Goal: Check status: Check status

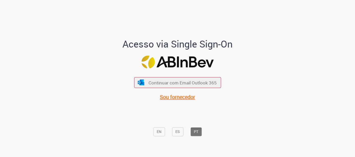
click at [186, 99] on span "Sou fornecedor" at bounding box center [177, 97] width 35 height 7
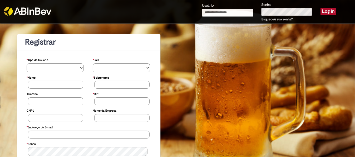
type input "**********"
click at [326, 8] on button "Log in" at bounding box center [329, 11] width 16 height 7
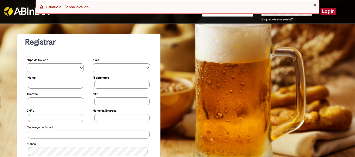
click at [314, 2] on div "Error Usuário ou Senha inválido!" at bounding box center [178, 7] width 284 height 14
click at [314, 5] on button "Close Notification" at bounding box center [314, 5] width 3 height 4
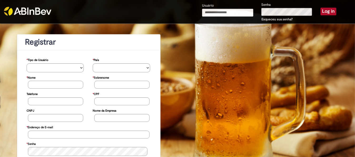
type input "**********"
click at [325, 9] on button "Log in" at bounding box center [329, 11] width 16 height 7
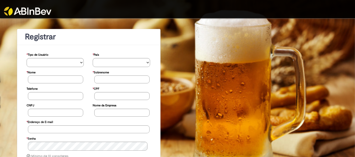
click at [34, 14] on img at bounding box center [27, 11] width 47 height 9
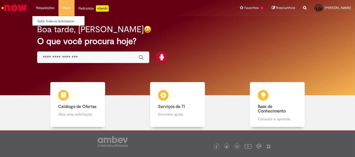
click at [48, 9] on li "Requisições Exibir Todas as Solicitações" at bounding box center [45, 8] width 26 height 16
click at [48, 19] on link "Exibir Todas as Solicitações" at bounding box center [61, 21] width 58 height 6
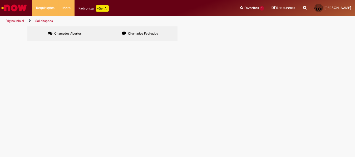
click at [142, 31] on label "Chamados Fechados" at bounding box center [140, 33] width 75 height 14
click at [0, 0] on span "CÓDIGO E DESCRIÇÃO DAS ATIVIDADES ECONÔMICAS SECUNDÁRIAS 45.20-0-05 - Serviços …" at bounding box center [0, 0] width 0 height 0
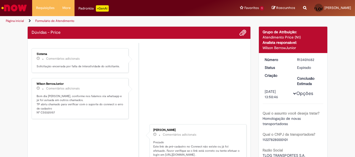
click at [270, 133] on b "Qual o CNPJ da transportadora?" at bounding box center [289, 134] width 53 height 5
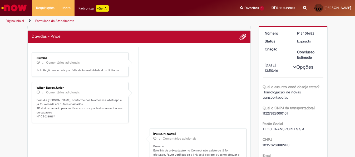
scroll to position [56, 0]
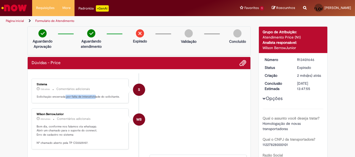
drag, startPoint x: 62, startPoint y: 95, endPoint x: 99, endPoint y: 95, distance: 36.9
click at [99, 95] on p "Solicitação encerrada por falta de interatividade do solicitante." at bounding box center [81, 97] width 88 height 4
click at [105, 97] on p "Solicitação encerrada por falta de interatividade do solicitante." at bounding box center [81, 97] width 88 height 4
click at [44, 9] on li "Requisições Exibir Todas as Solicitações" at bounding box center [45, 8] width 26 height 16
